Goal: Task Accomplishment & Management: Manage account settings

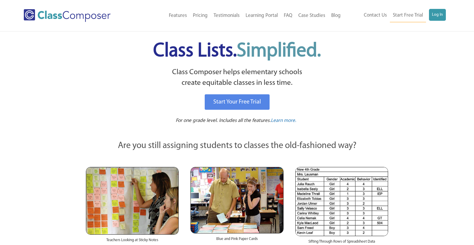
click at [447, 15] on div "Contact Us Start Free Trial Log In" at bounding box center [397, 15] width 107 height 13
click at [442, 15] on link "Log In" at bounding box center [437, 15] width 17 height 12
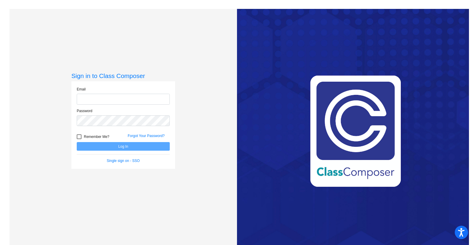
type input "[PERSON_NAME][EMAIL_ADDRESS][PERSON_NAME][DOMAIN_NAME]"
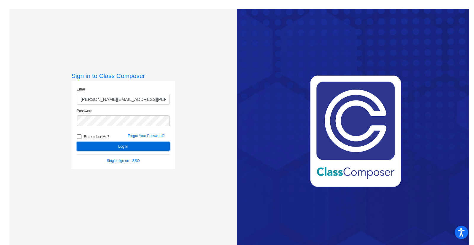
click at [100, 147] on button "Log In" at bounding box center [123, 146] width 93 height 9
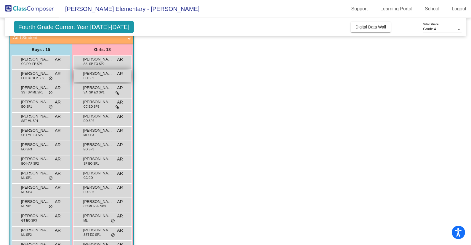
scroll to position [7, 0]
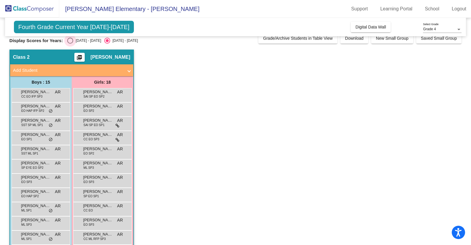
click at [74, 41] on div "[DATE] - [DATE]" at bounding box center [87, 40] width 28 height 5
click at [70, 44] on input "[DATE] - [DATE]" at bounding box center [70, 44] width 0 height 0
radio input "true"
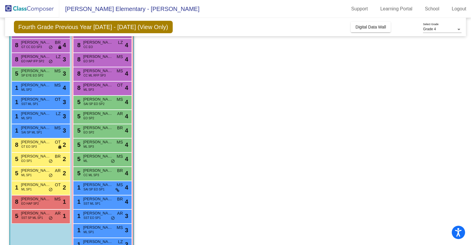
scroll to position [90, 0]
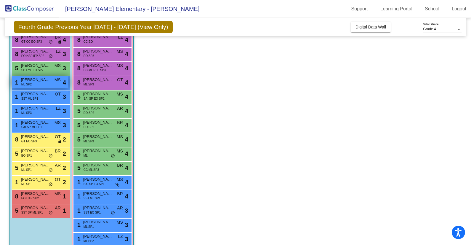
click at [46, 81] on span "[PERSON_NAME]" at bounding box center [36, 80] width 30 height 6
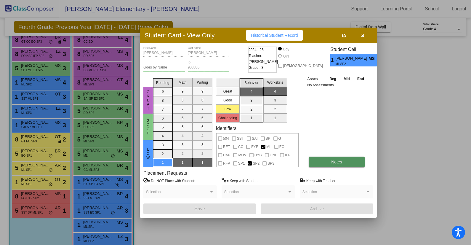
click at [330, 160] on button "Notes" at bounding box center [337, 162] width 56 height 11
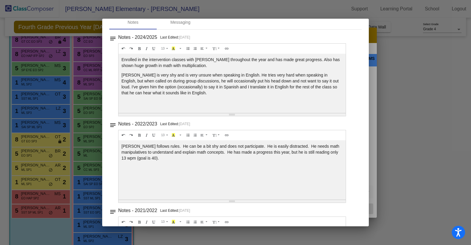
scroll to position [0, 0]
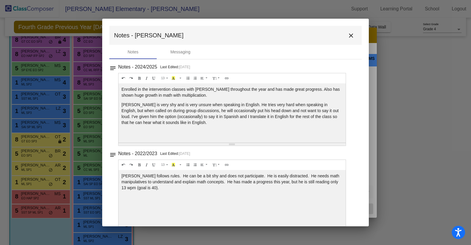
click at [348, 34] on mat-icon "close" at bounding box center [351, 35] width 7 height 7
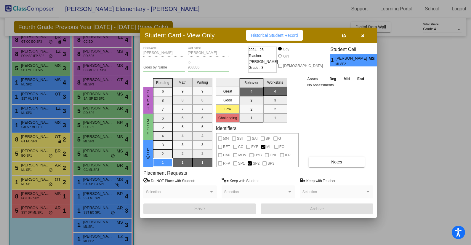
click at [387, 52] on div at bounding box center [235, 122] width 471 height 245
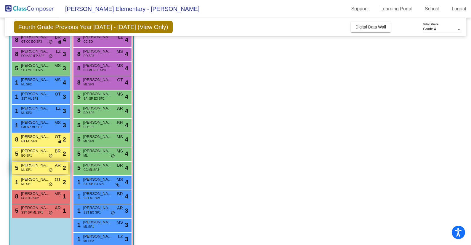
click at [43, 164] on span "[PERSON_NAME]" at bounding box center [36, 165] width 30 height 6
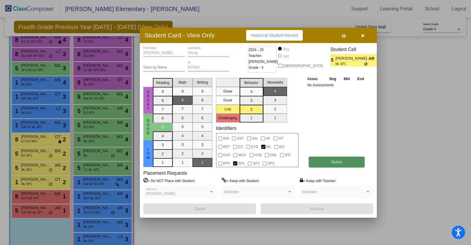
click at [331, 160] on span "Notes" at bounding box center [336, 161] width 11 height 5
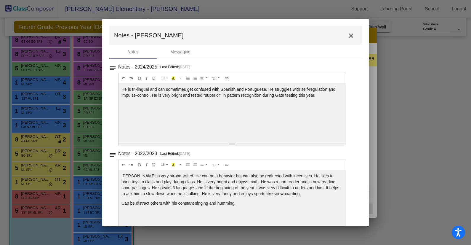
click at [349, 35] on mat-icon "close" at bounding box center [351, 35] width 7 height 7
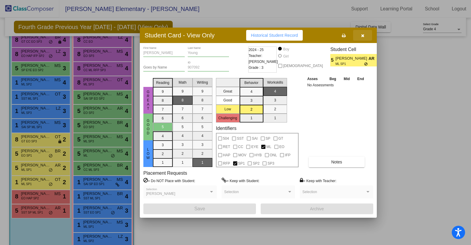
click at [366, 35] on button "button" at bounding box center [362, 35] width 19 height 11
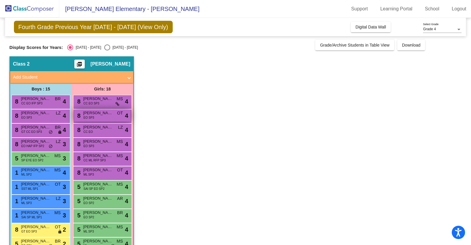
click at [105, 116] on div "8 [PERSON_NAME] EO SP3 OT lock do_not_disturb_alt 4" at bounding box center [102, 115] width 57 height 12
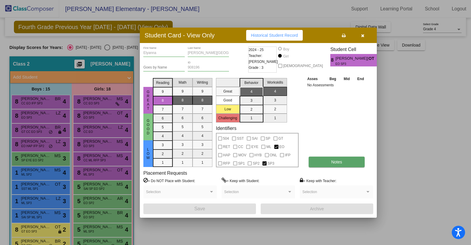
click at [346, 163] on button "Notes" at bounding box center [337, 162] width 56 height 11
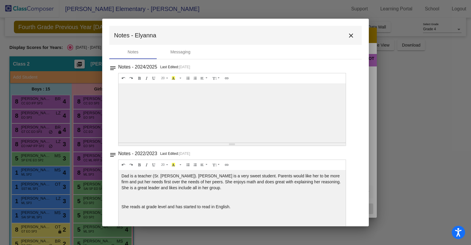
click at [348, 37] on mat-icon "close" at bounding box center [351, 35] width 7 height 7
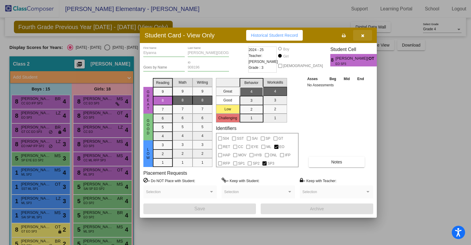
click at [361, 37] on icon "button" at bounding box center [362, 35] width 3 height 4
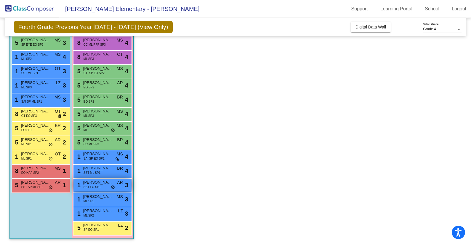
click at [106, 180] on span "[PERSON_NAME]" at bounding box center [98, 182] width 30 height 6
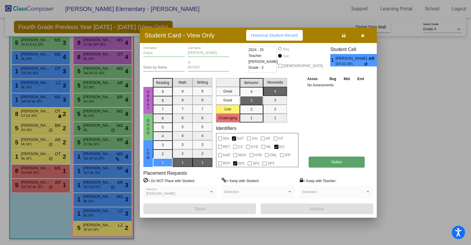
click at [322, 158] on button "Notes" at bounding box center [337, 162] width 56 height 11
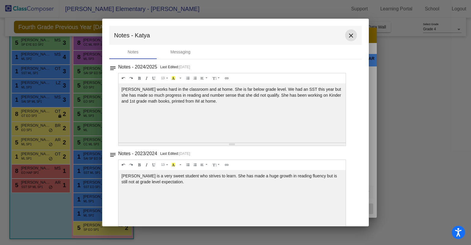
click at [347, 39] on button "close" at bounding box center [351, 35] width 12 height 12
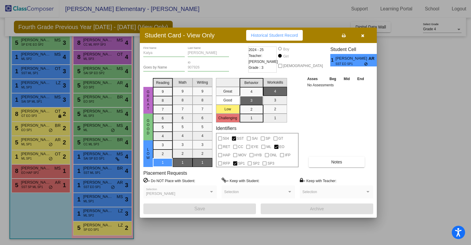
click at [368, 36] on button "button" at bounding box center [362, 35] width 19 height 11
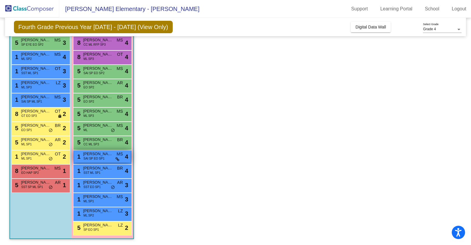
click at [108, 157] on div "1 [PERSON_NAME] SAI SP EO SP1 MS lock do_not_disturb_alt 4" at bounding box center [102, 156] width 57 height 12
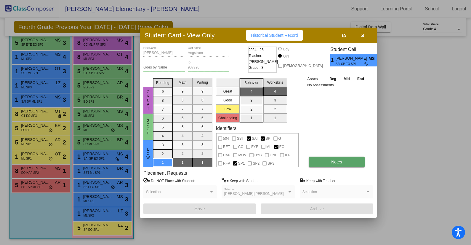
click at [341, 161] on span "Notes" at bounding box center [336, 161] width 11 height 5
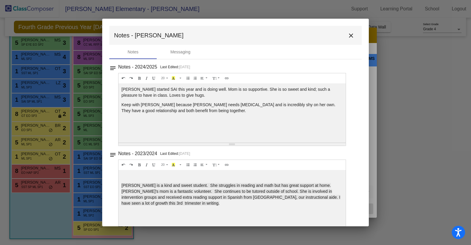
click at [348, 39] on mat-icon "close" at bounding box center [351, 35] width 7 height 7
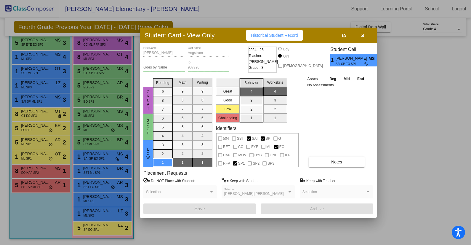
click at [365, 43] on div "[PERSON_NAME] First Name [PERSON_NAME] Last Name Goes by Name 907793 ID 2024 - …" at bounding box center [258, 130] width 237 height 175
click at [365, 38] on button "button" at bounding box center [362, 35] width 19 height 11
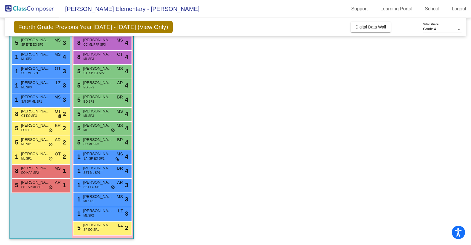
click at [404, 73] on app-classroom "Class 2 picture_as_pdf [PERSON_NAME] Add Student First Name Last Name Student I…" at bounding box center [235, 93] width 452 height 304
